Goal: Information Seeking & Learning: Learn about a topic

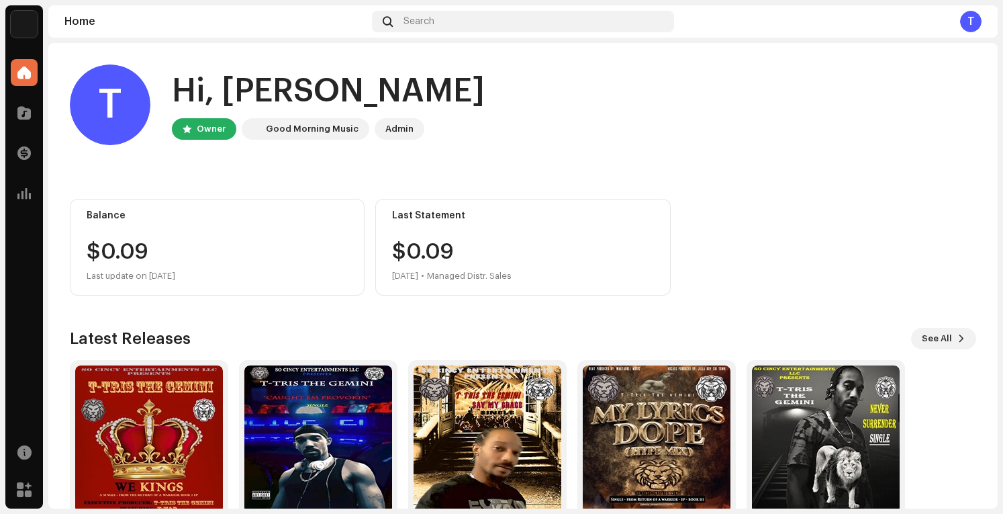
scroll to position [66, 0]
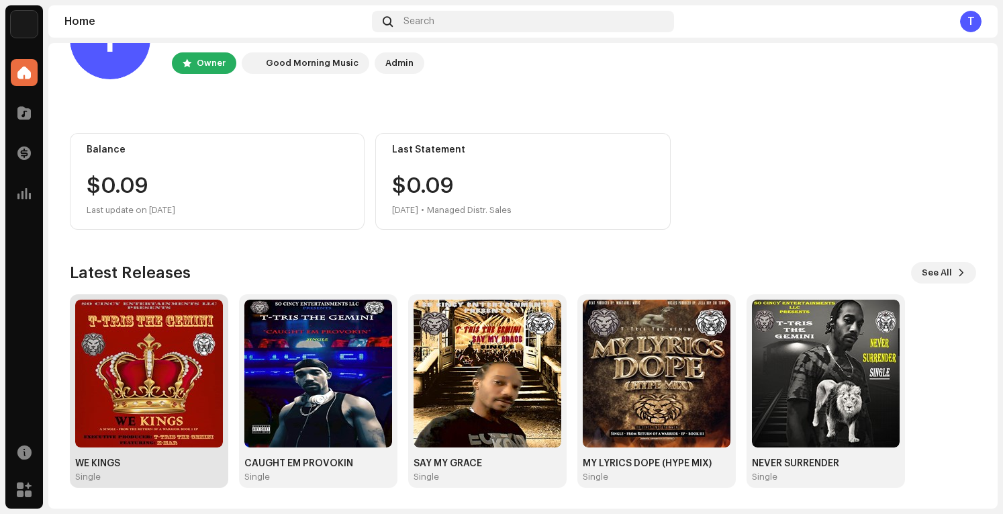
click at [134, 418] on img at bounding box center [149, 373] width 148 height 148
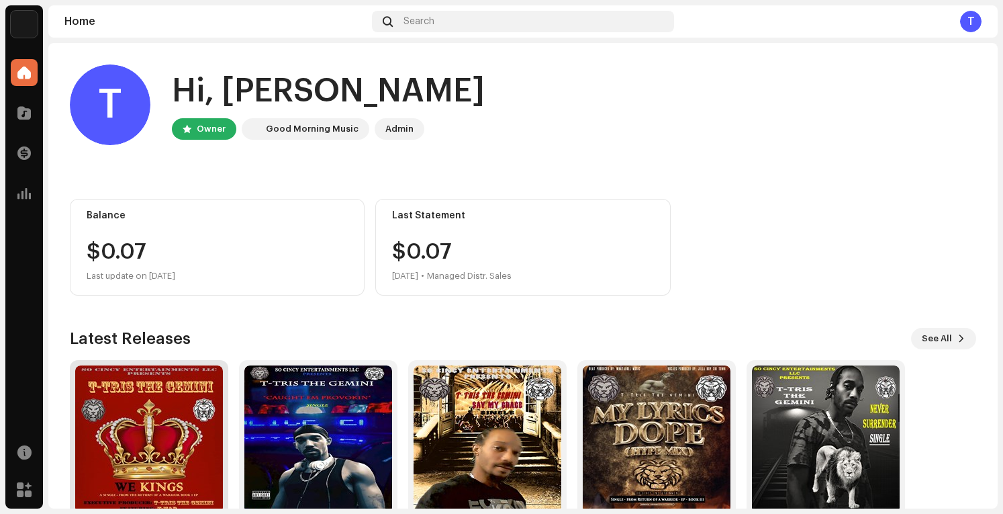
click at [160, 451] on img at bounding box center [149, 439] width 148 height 148
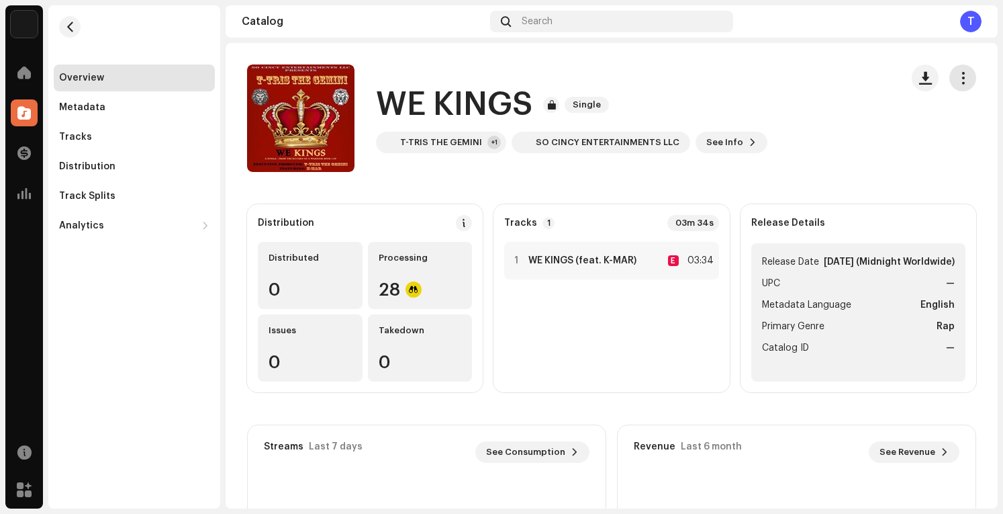
click at [957, 73] on span "button" at bounding box center [963, 78] width 13 height 11
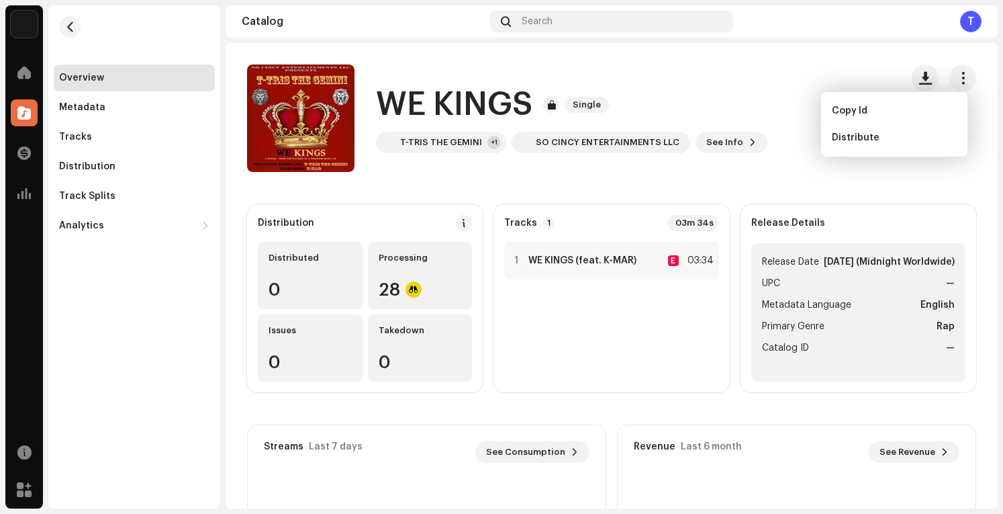
click at [864, 189] on catalog-releases-details-overview "WE KINGS Single WE KINGS Single T-TRIS THE GEMINI +1 SO CINCY ENTERTAINMENTS LL…" at bounding box center [612, 378] width 772 height 671
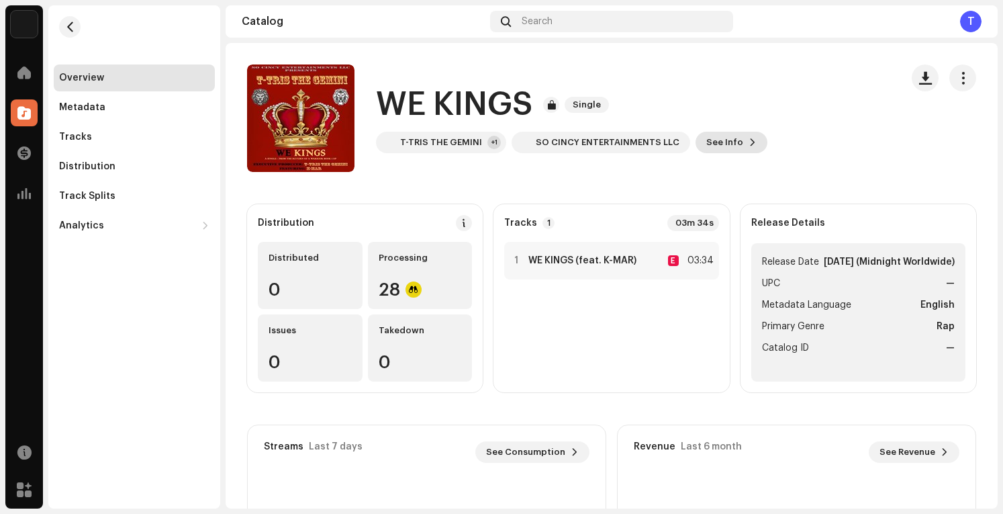
click at [724, 142] on span "See Info" at bounding box center [724, 142] width 37 height 27
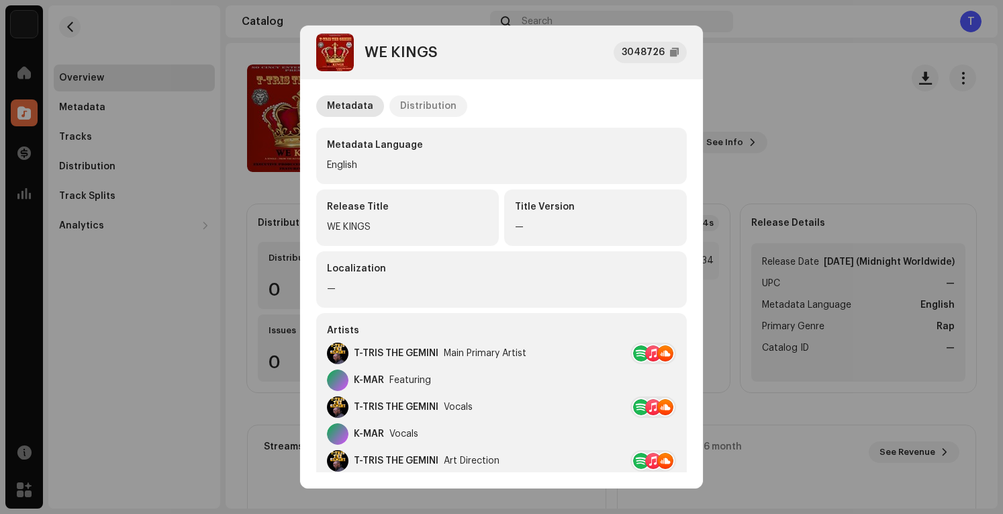
click at [429, 101] on div "Distribution" at bounding box center [428, 105] width 56 height 21
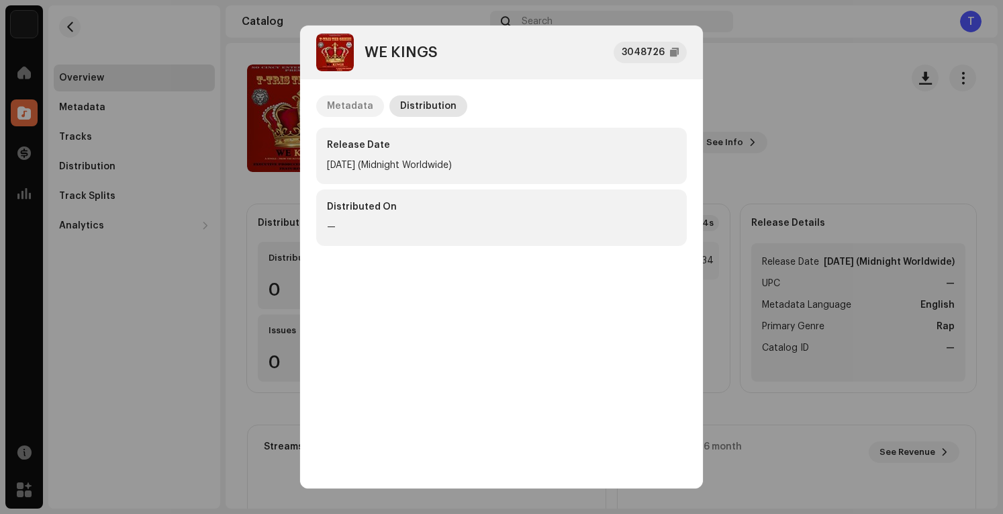
click at [338, 101] on div "Metadata" at bounding box center [350, 105] width 46 height 21
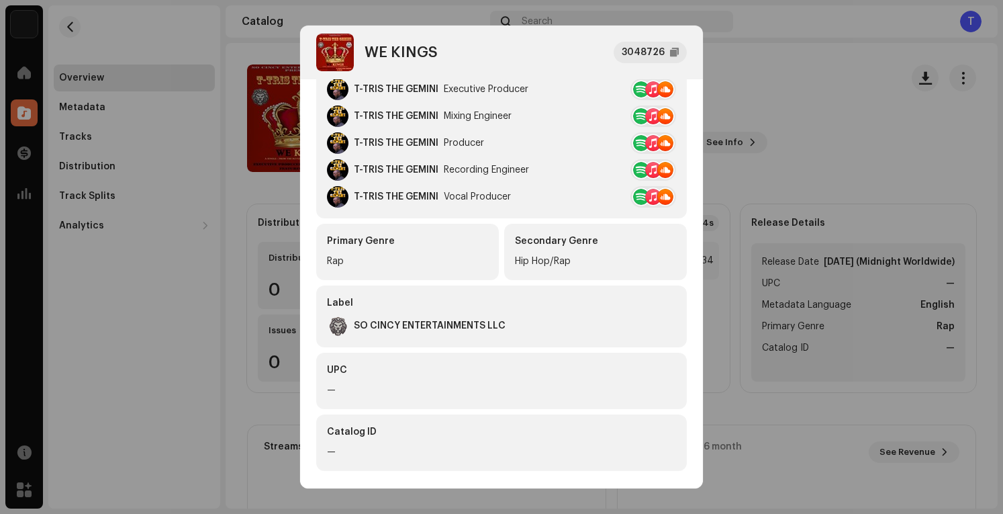
scroll to position [517, 0]
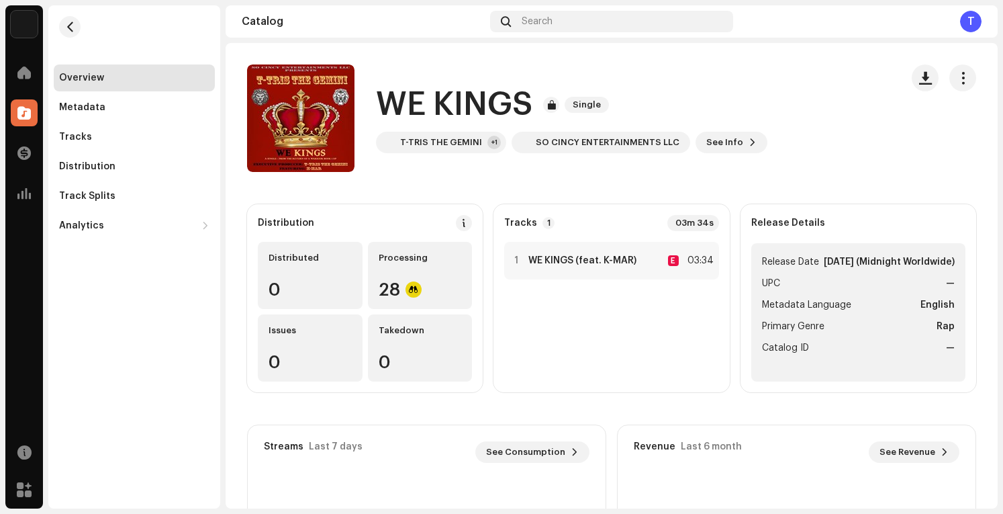
click at [802, 153] on div "WE KINGS 3048726 Metadata Distribution Metadata Language English Release Title …" at bounding box center [501, 257] width 1003 height 514
click at [66, 19] on button "button" at bounding box center [69, 26] width 21 height 21
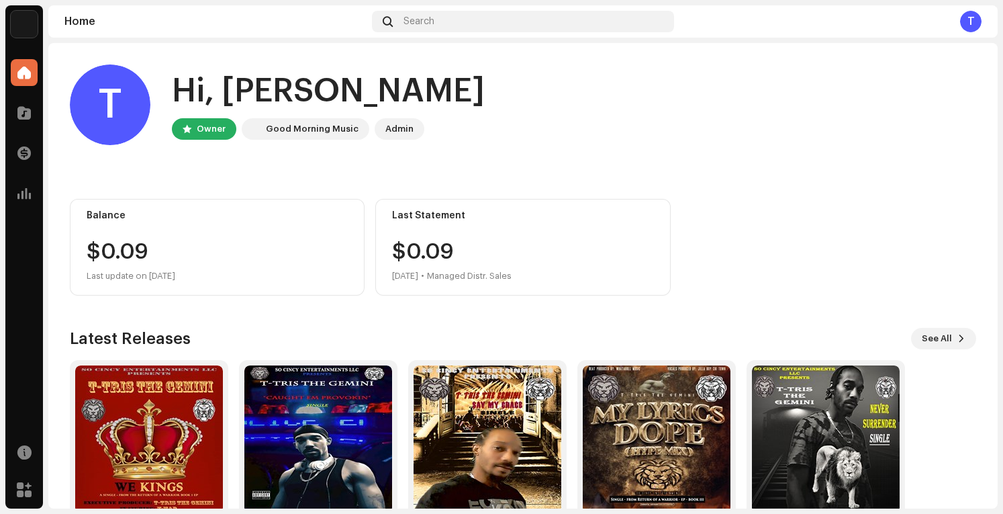
scroll to position [66, 0]
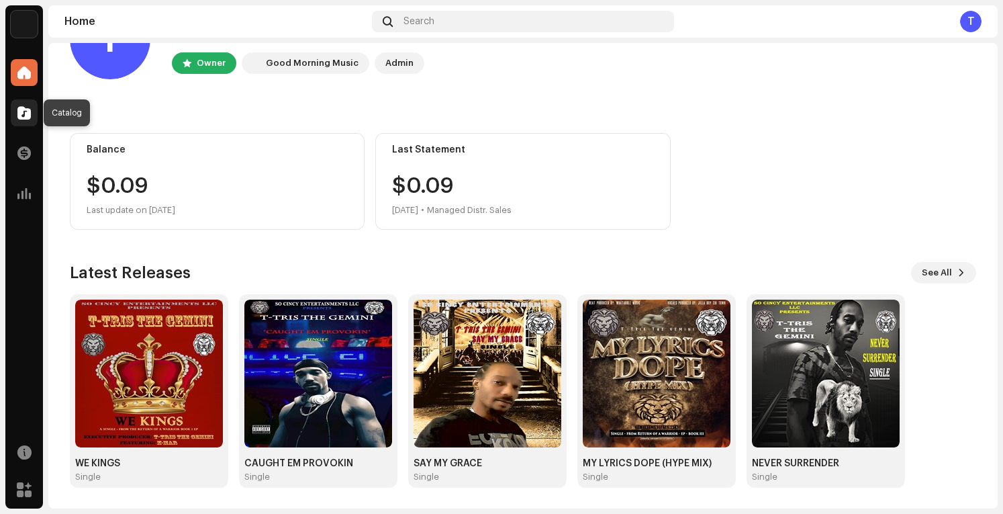
click at [20, 113] on span at bounding box center [23, 112] width 13 height 11
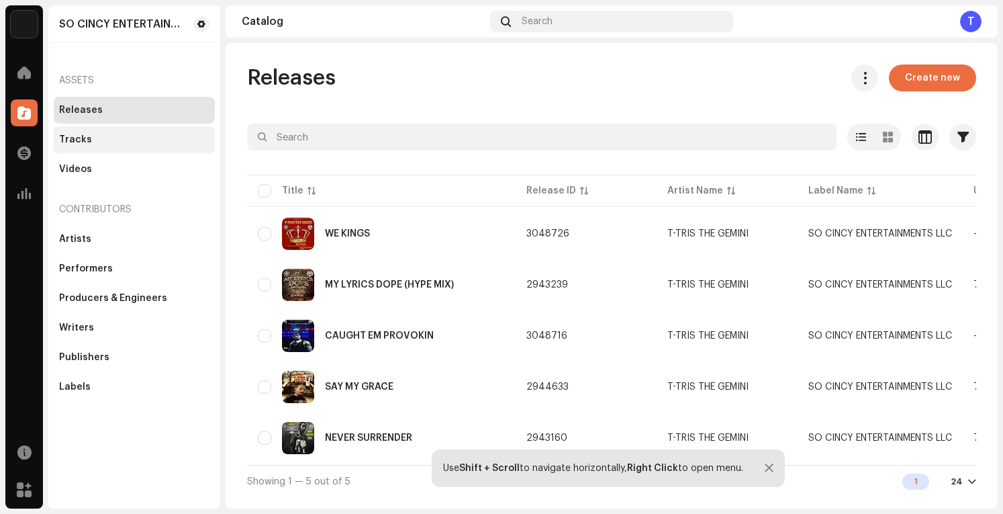
click at [75, 140] on div "Tracks" at bounding box center [75, 139] width 33 height 11
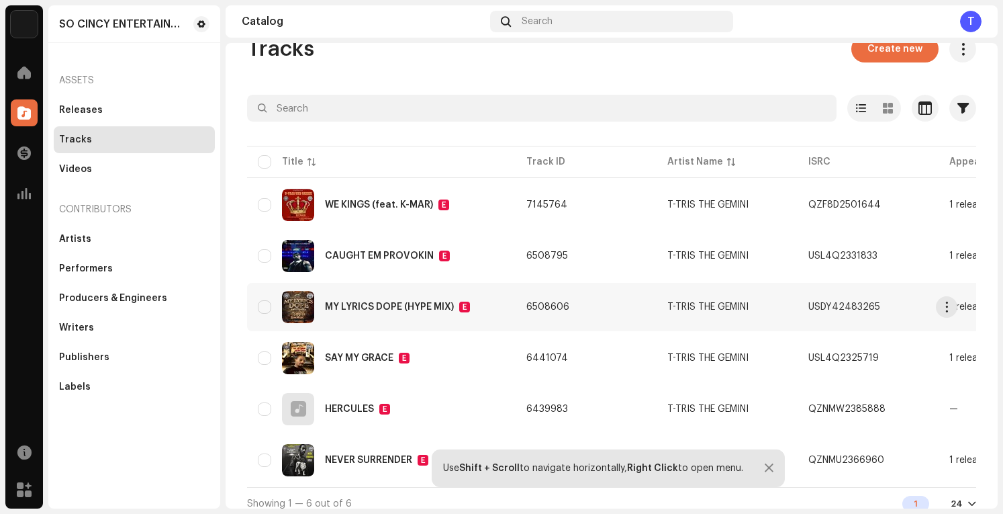
scroll to position [44, 0]
